Goal: Information Seeking & Learning: Learn about a topic

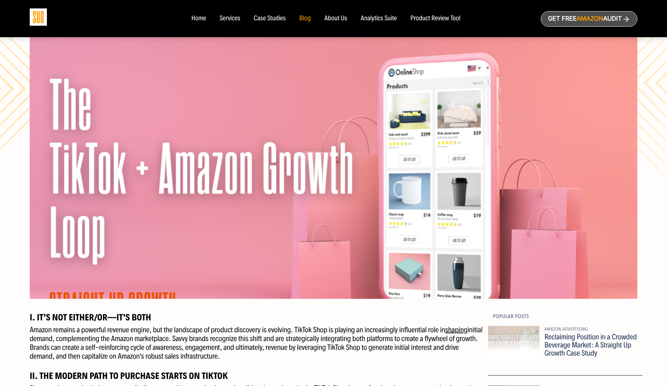
scroll to position [121, 0]
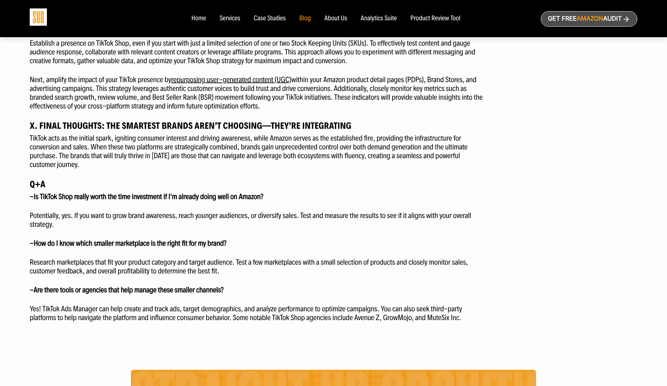
scroll to position [1075, 0]
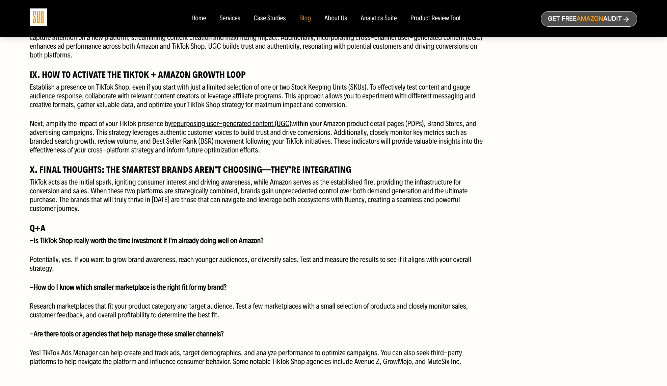
click at [124, 200] on p "TikTok acts as the initial spark, igniting consumer interest and driving awaren…" at bounding box center [256, 195] width 453 height 35
drag, startPoint x: 107, startPoint y: 179, endPoint x: 170, endPoint y: 223, distance: 77.4
drag, startPoint x: 170, startPoint y: 223, endPoint x: 210, endPoint y: 256, distance: 51.8
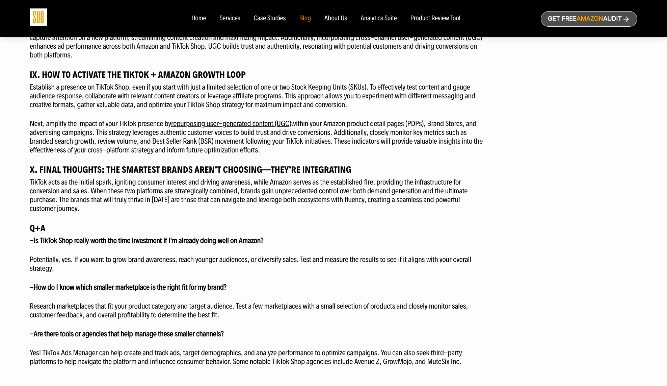
click at [210, 256] on p "Potentially, yes. If you want to grow brand awareness, reach younger audiences,…" at bounding box center [256, 264] width 453 height 18
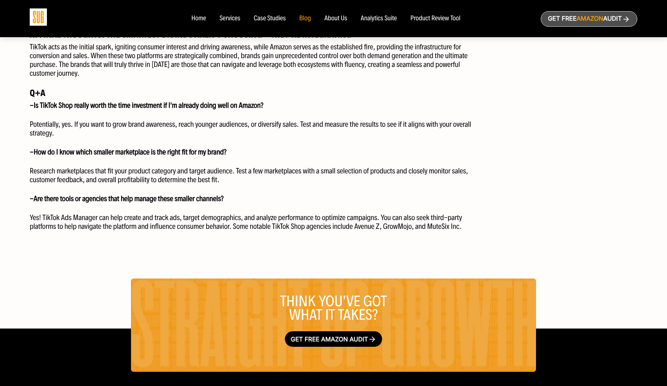
scroll to position [1322, 0]
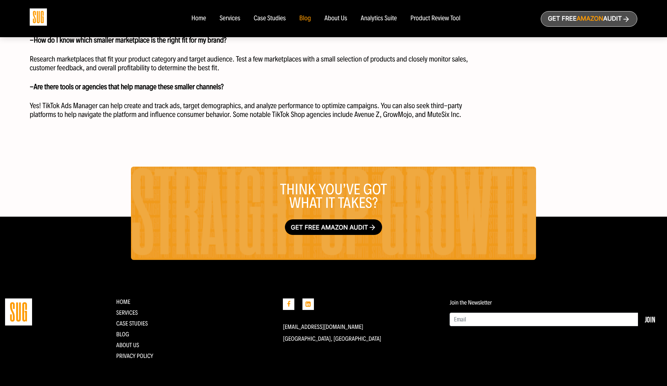
click at [203, 22] on nav "Home Services Case Studies Blog About Us" at bounding box center [334, 18] width 298 height 37
click at [202, 19] on div "Home" at bounding box center [198, 18] width 15 height 7
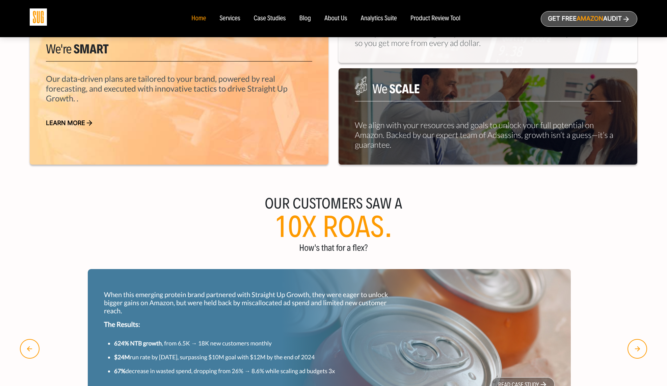
scroll to position [438, 0]
